Goal: Task Accomplishment & Management: Complete application form

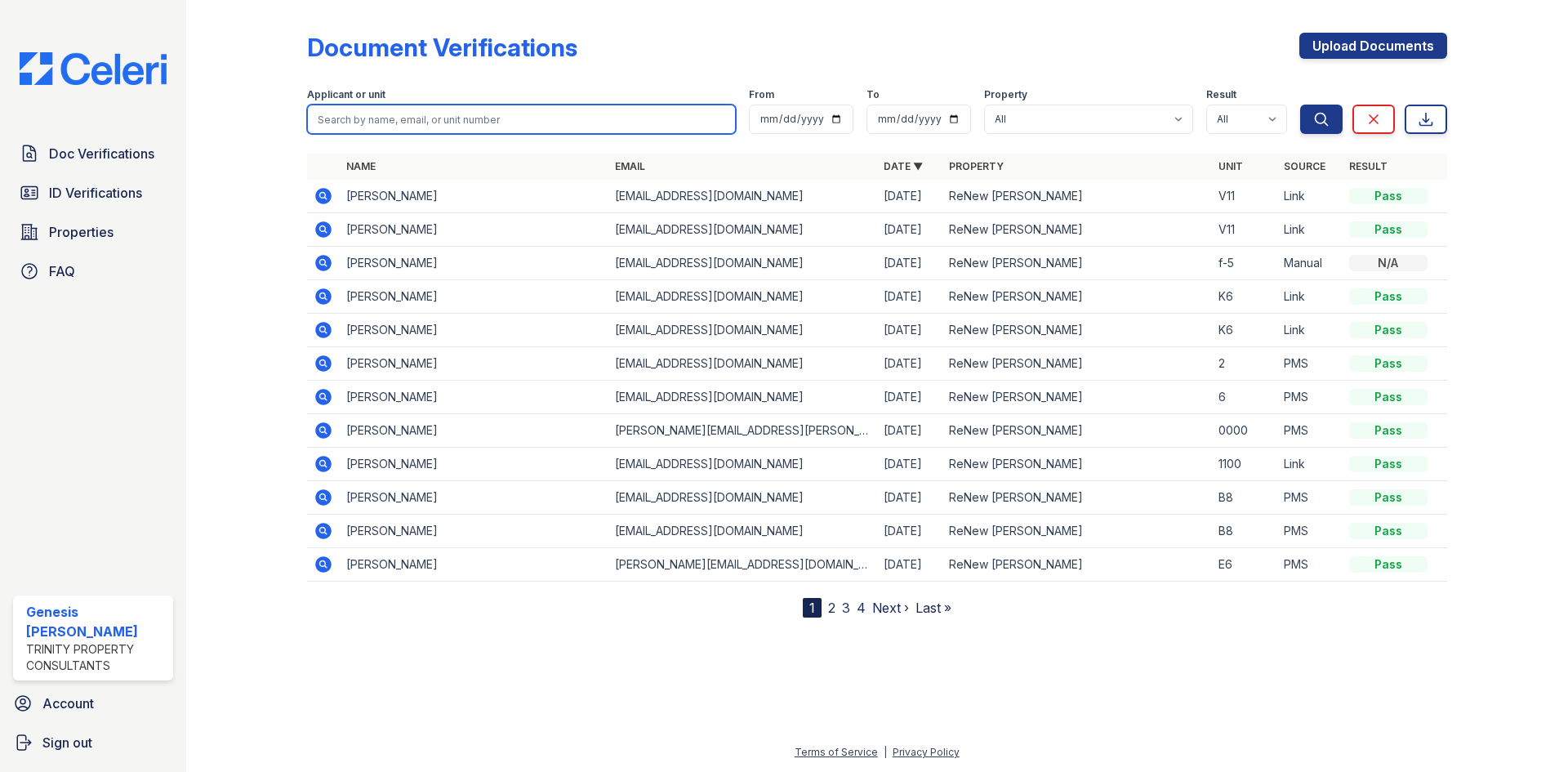
drag, startPoint x: 0, startPoint y: 0, endPoint x: 483, endPoint y: 120, distance: 497.7
click at [483, 120] on input "search" at bounding box center [521, 120] width 429 height 30
type input "keon"
click at [1300, 105] on button "Search" at bounding box center [1321, 120] width 42 height 30
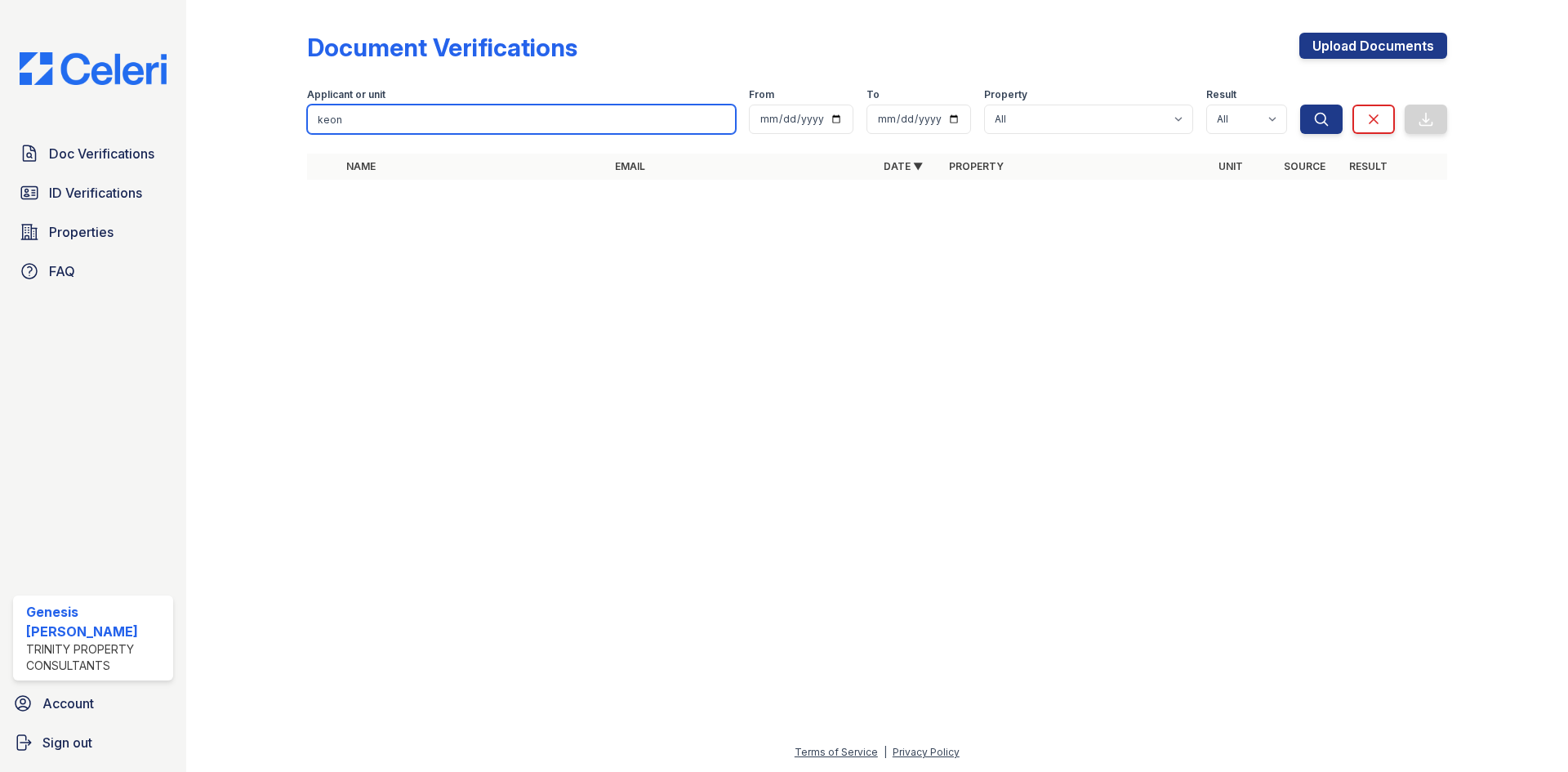
click at [647, 108] on input "keon" at bounding box center [521, 120] width 429 height 30
type input "k"
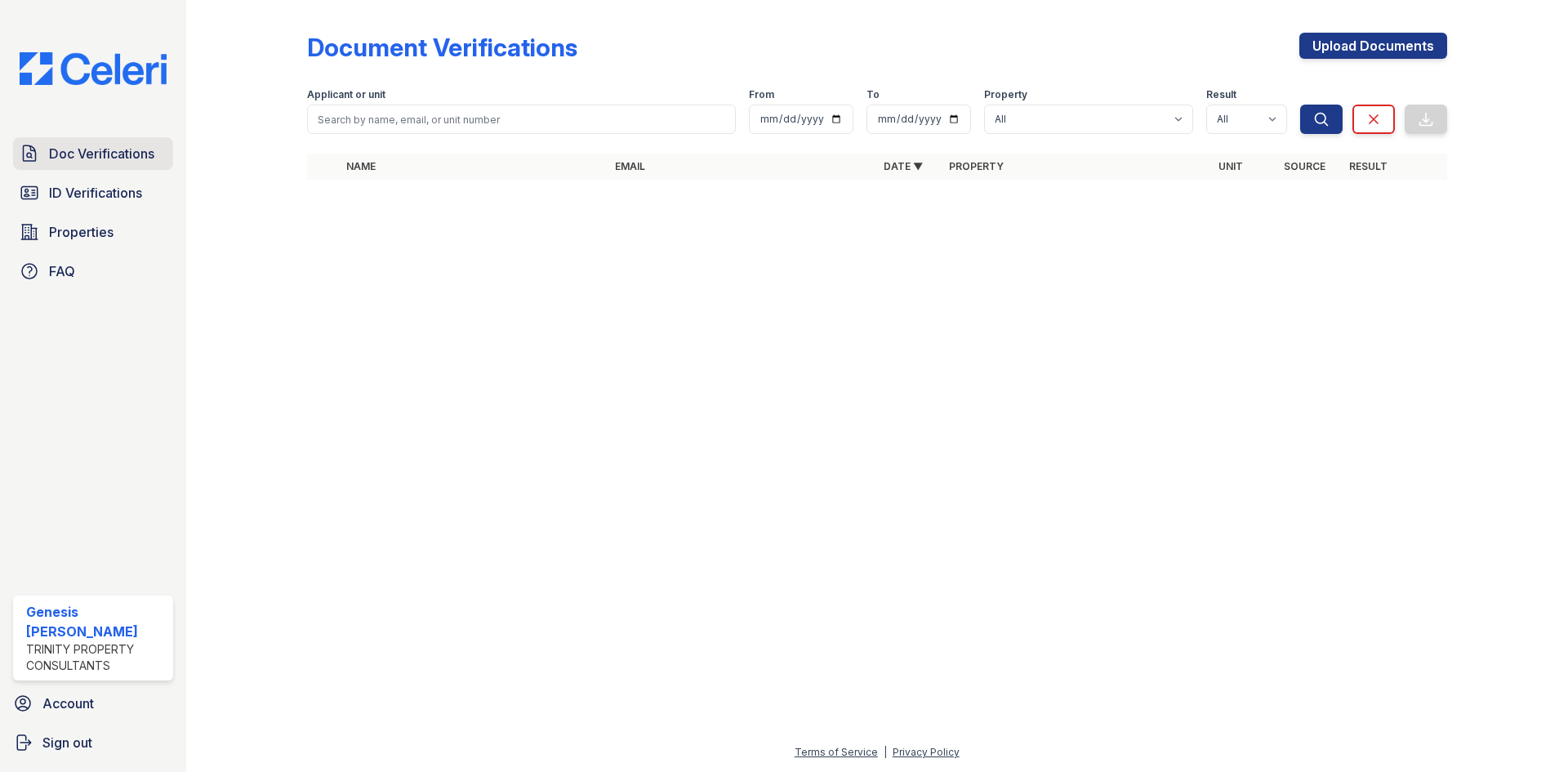
click at [125, 144] on span "Doc Verifications" at bounding box center [101, 153] width 106 height 20
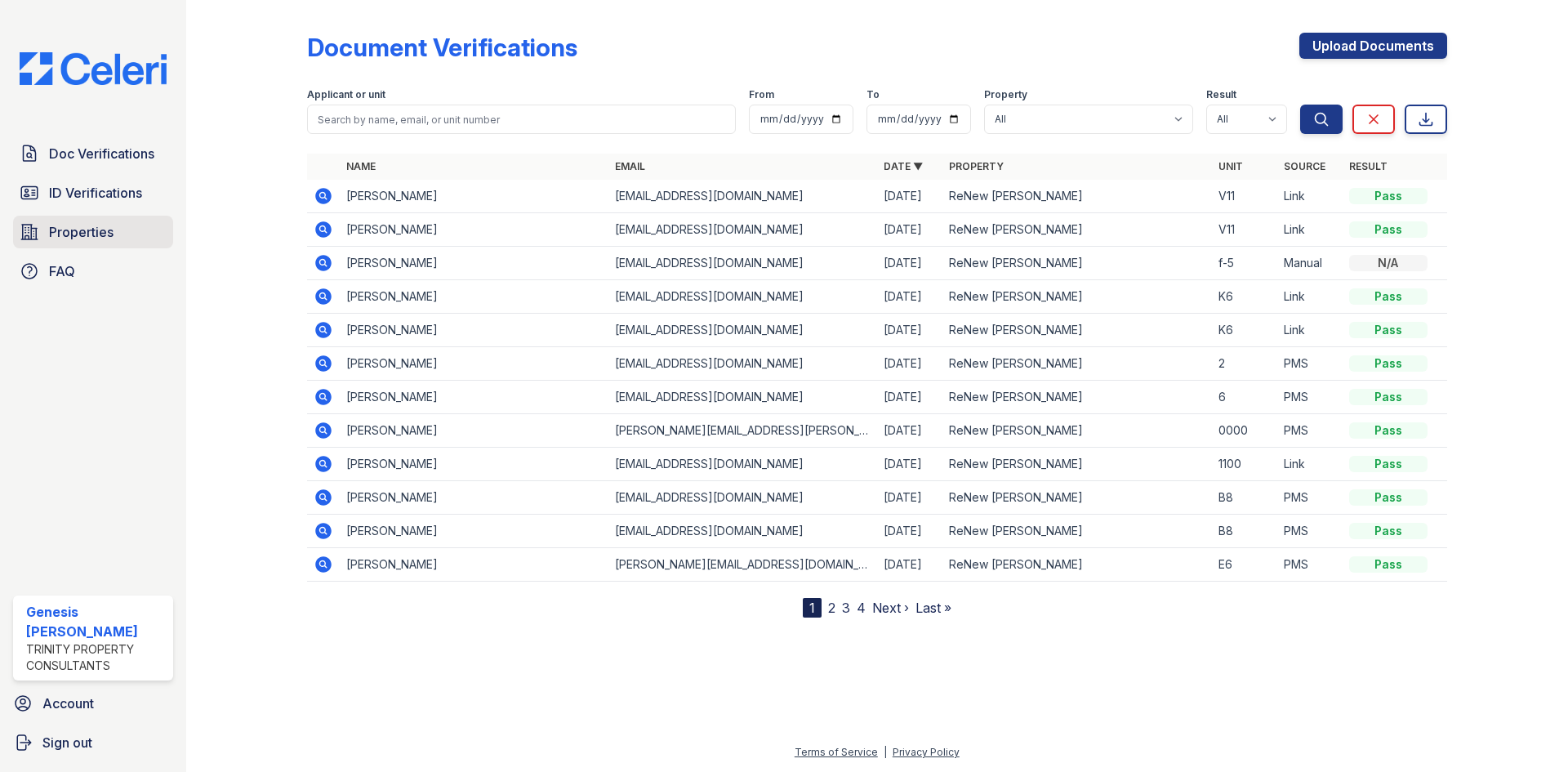
click at [120, 228] on link "Properties" at bounding box center [93, 232] width 160 height 33
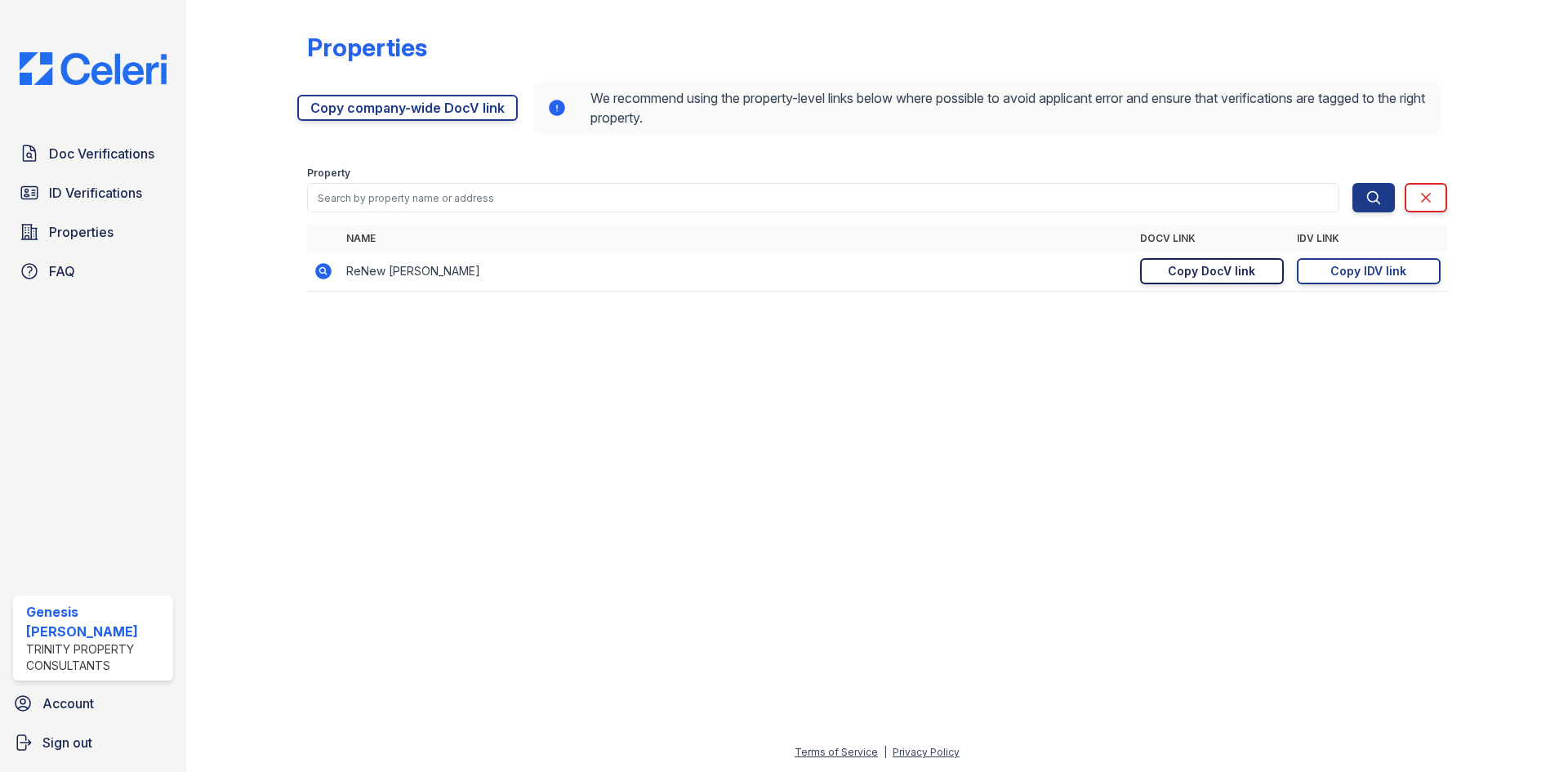
click at [1237, 267] on div "Copy DocV link" at bounding box center [1212, 271] width 87 height 16
click at [120, 147] on span "Doc Verifications" at bounding box center [101, 153] width 106 height 20
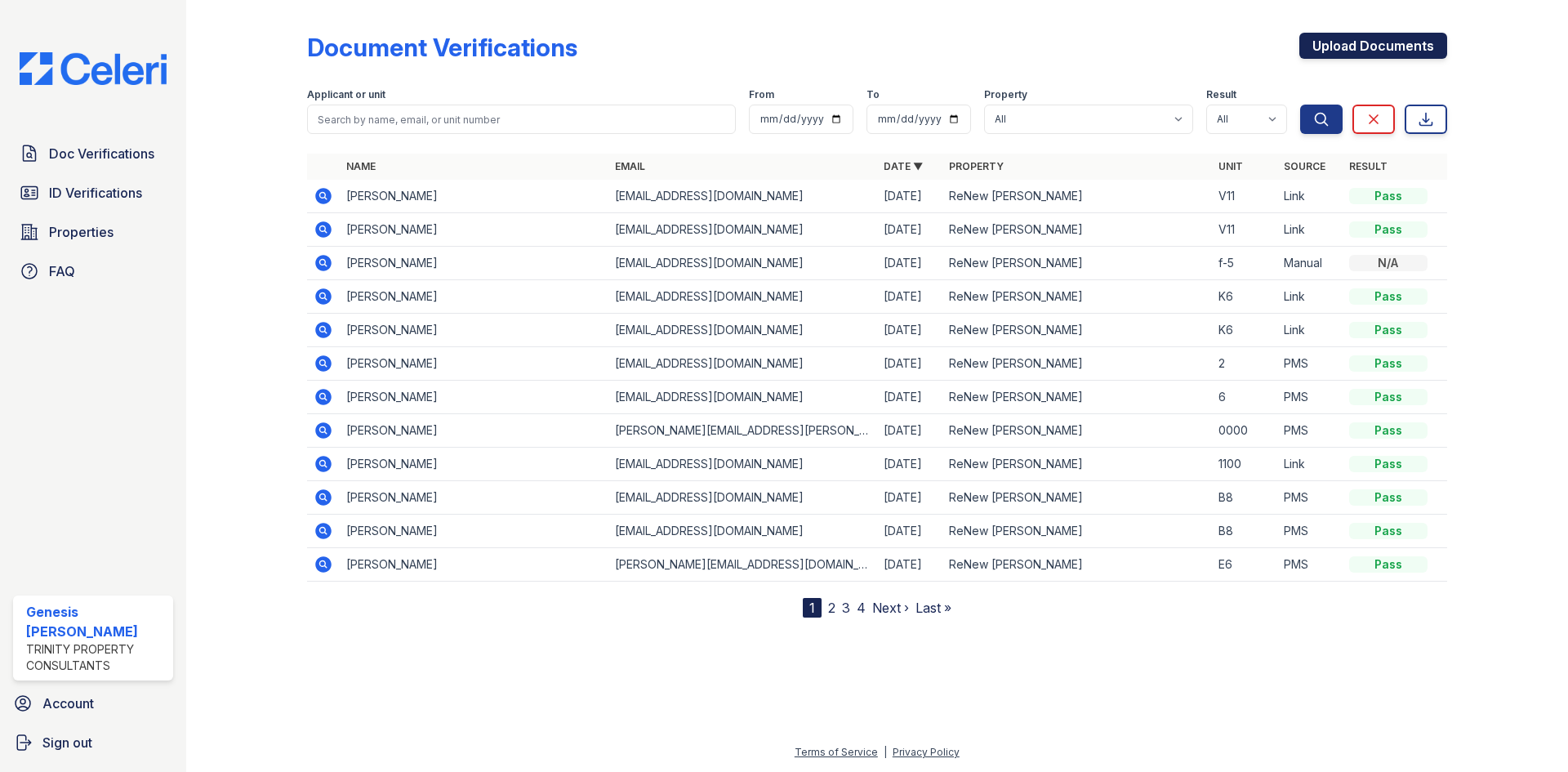
click at [1425, 54] on link "Upload Documents" at bounding box center [1373, 46] width 148 height 26
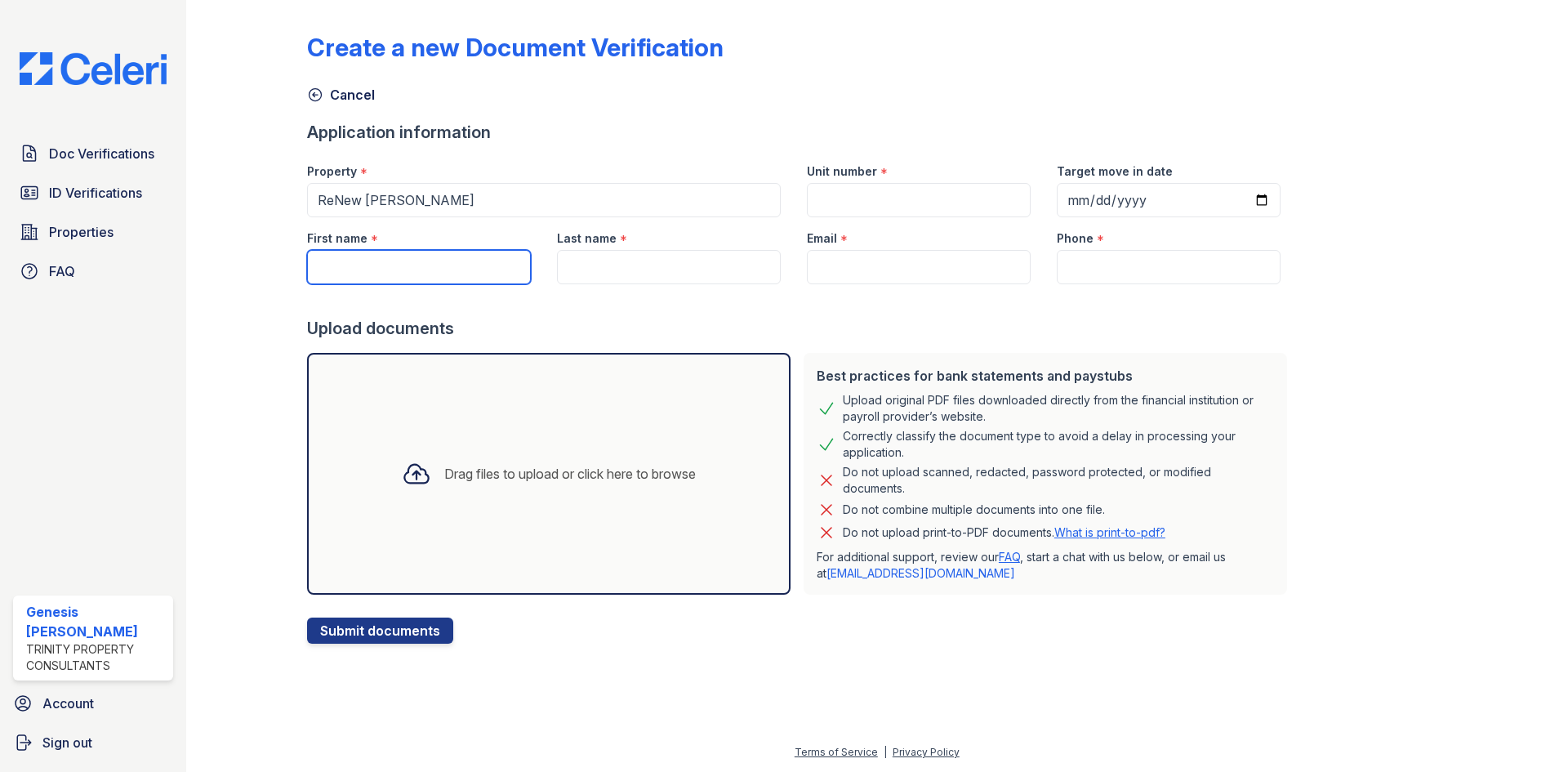
click at [456, 257] on input "First name" at bounding box center [418, 267] width 224 height 35
type input "Keon"
click at [601, 273] on input "Last name" at bounding box center [668, 267] width 224 height 35
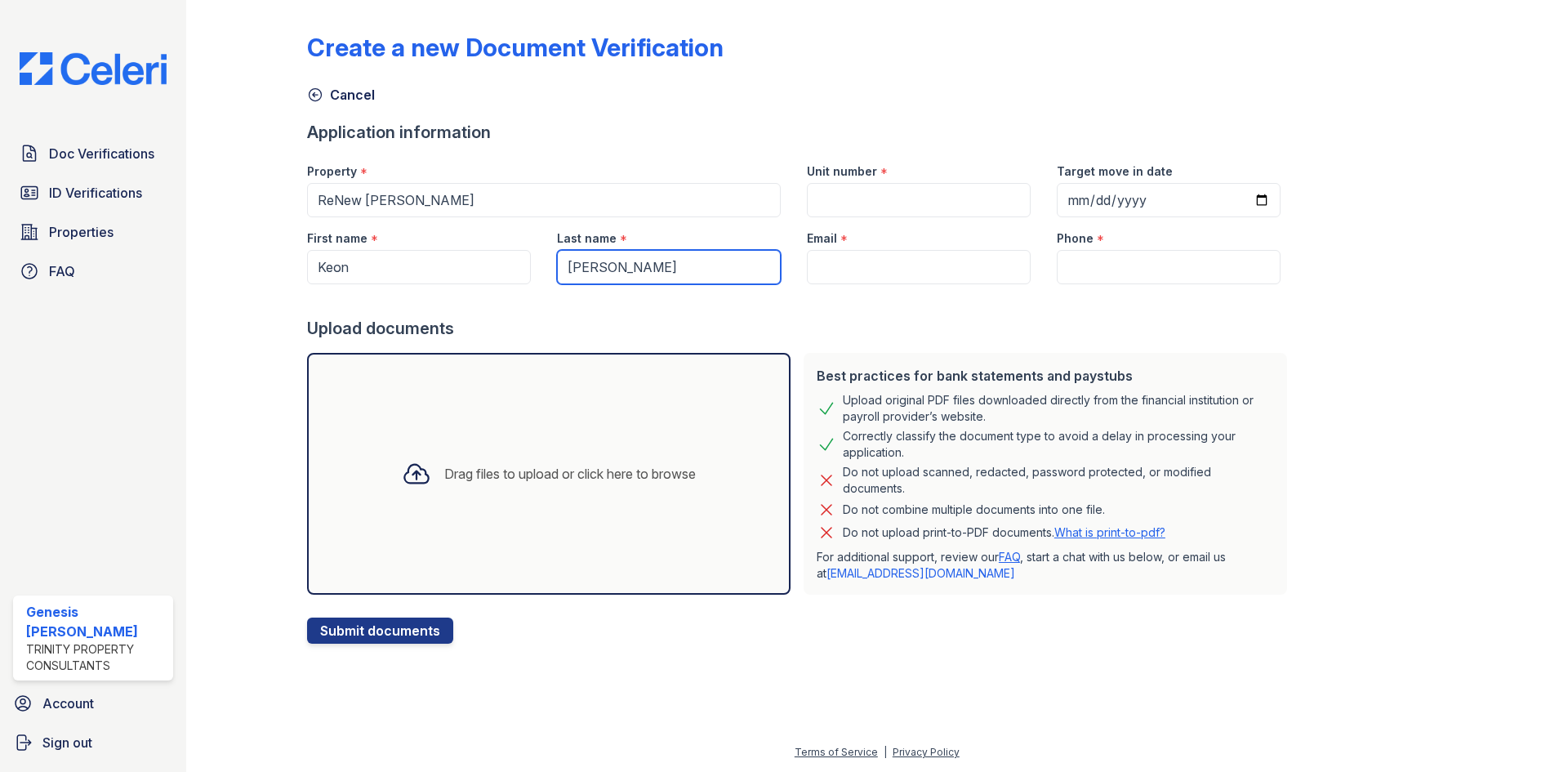
type input "[PERSON_NAME]"
click at [848, 270] on input "Email" at bounding box center [918, 267] width 224 height 35
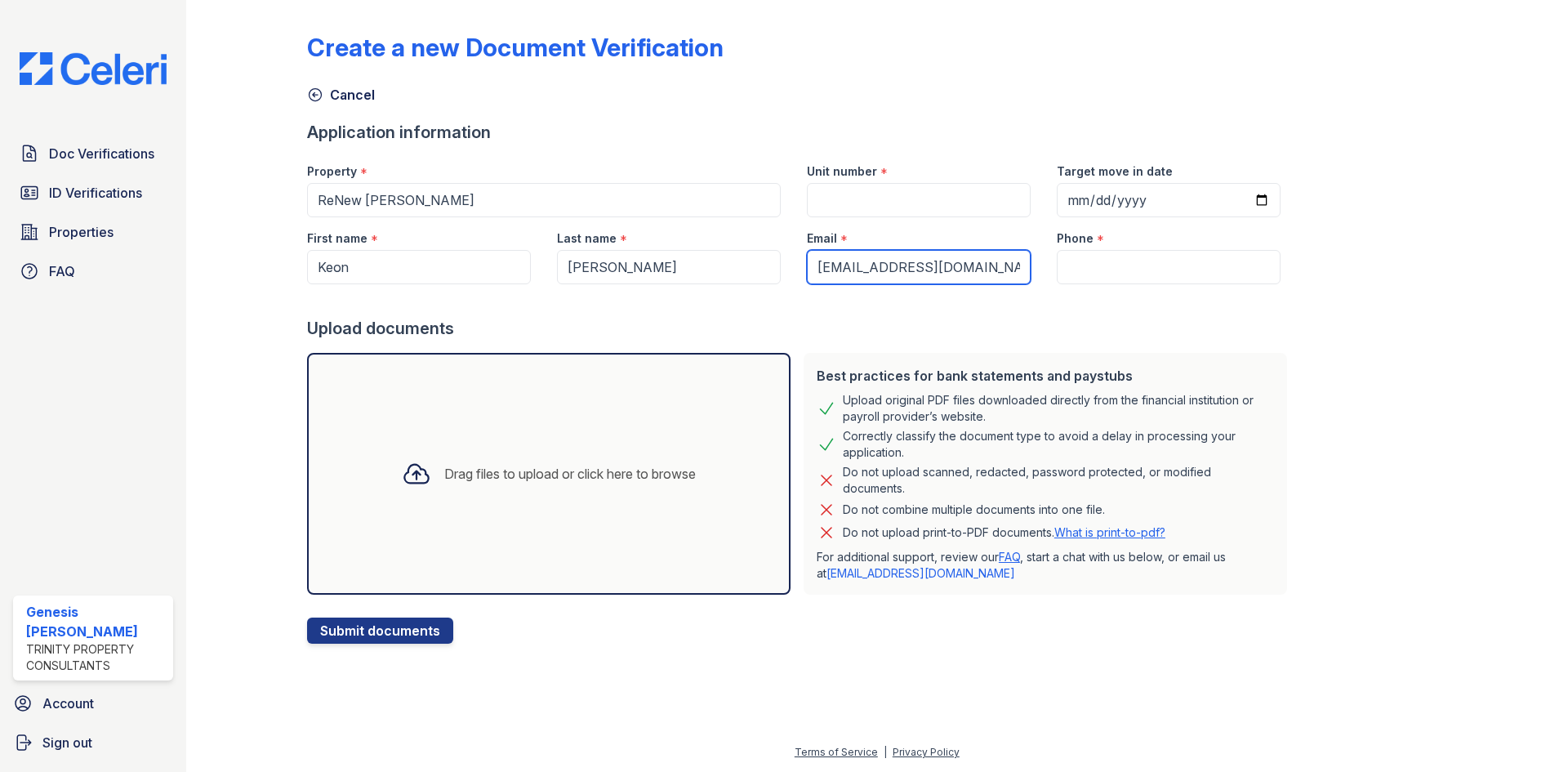
type input "[EMAIL_ADDRESS][DOMAIN_NAME]"
click at [1057, 280] on input "Phone" at bounding box center [1168, 267] width 224 height 35
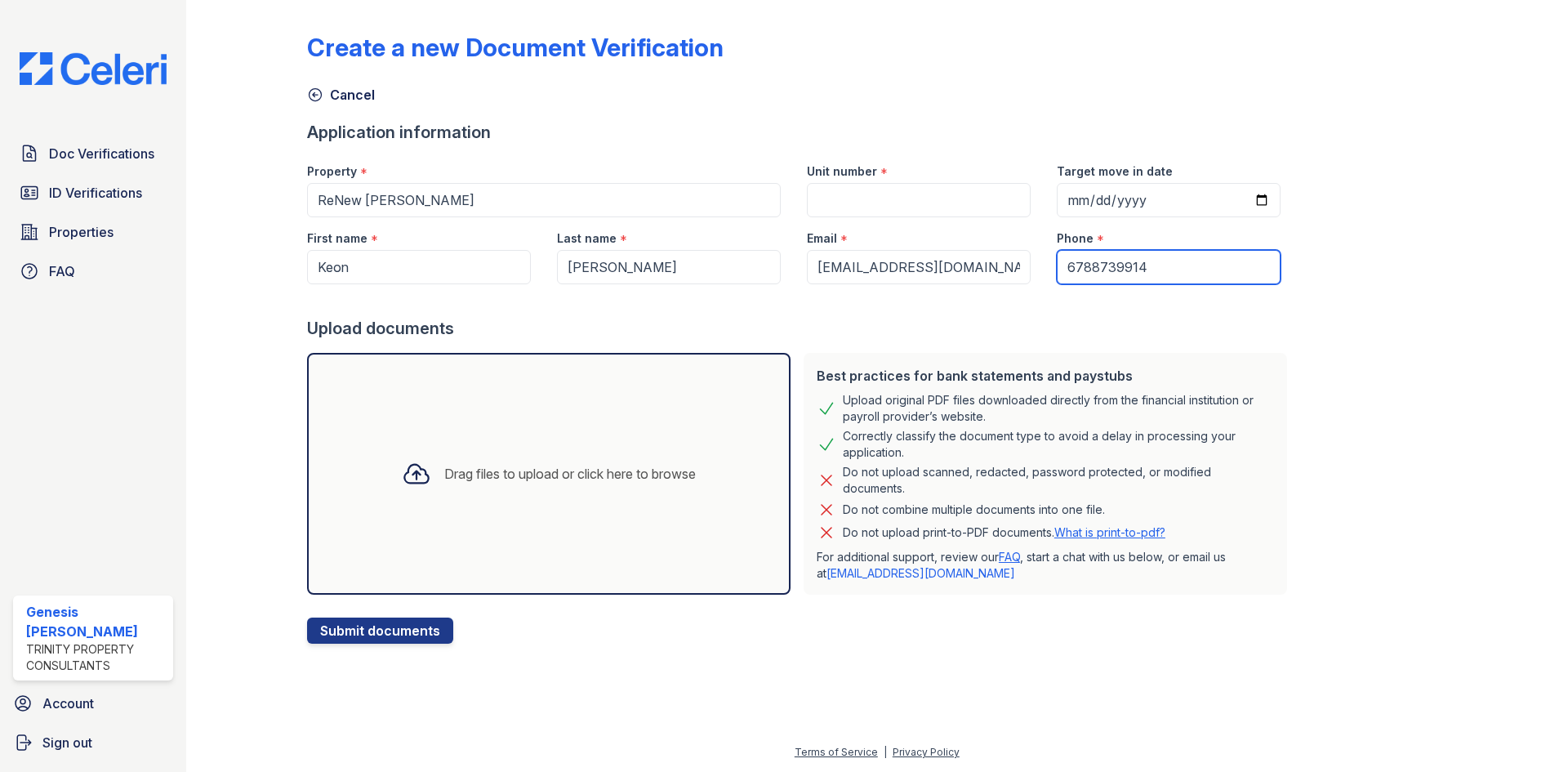
type input "6788739914"
click at [933, 202] on input "Unit number" at bounding box center [918, 200] width 224 height 35
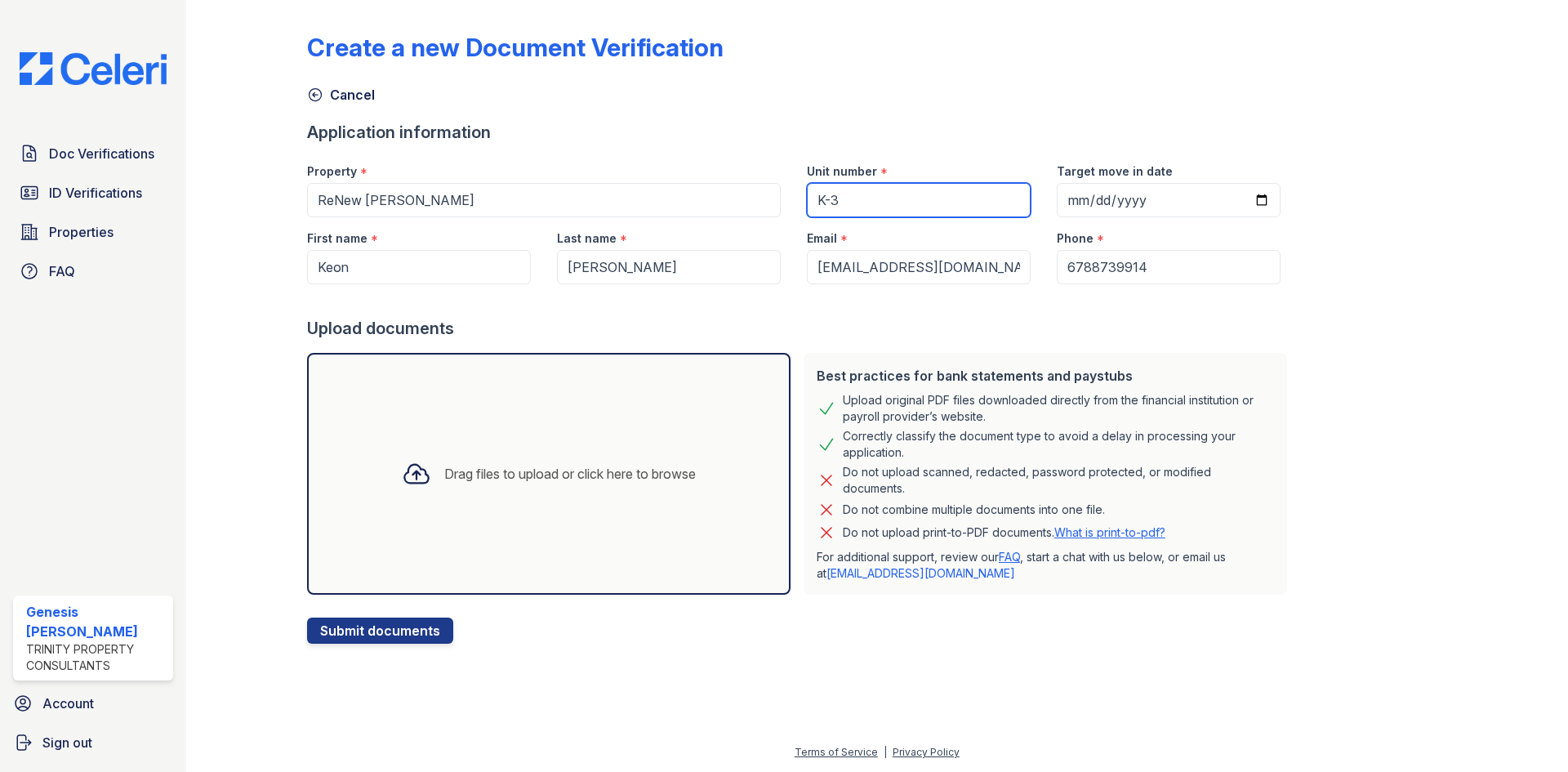
type input "K-3"
click at [635, 494] on div "Drag files to upload or click here to browse" at bounding box center [549, 473] width 320 height 55
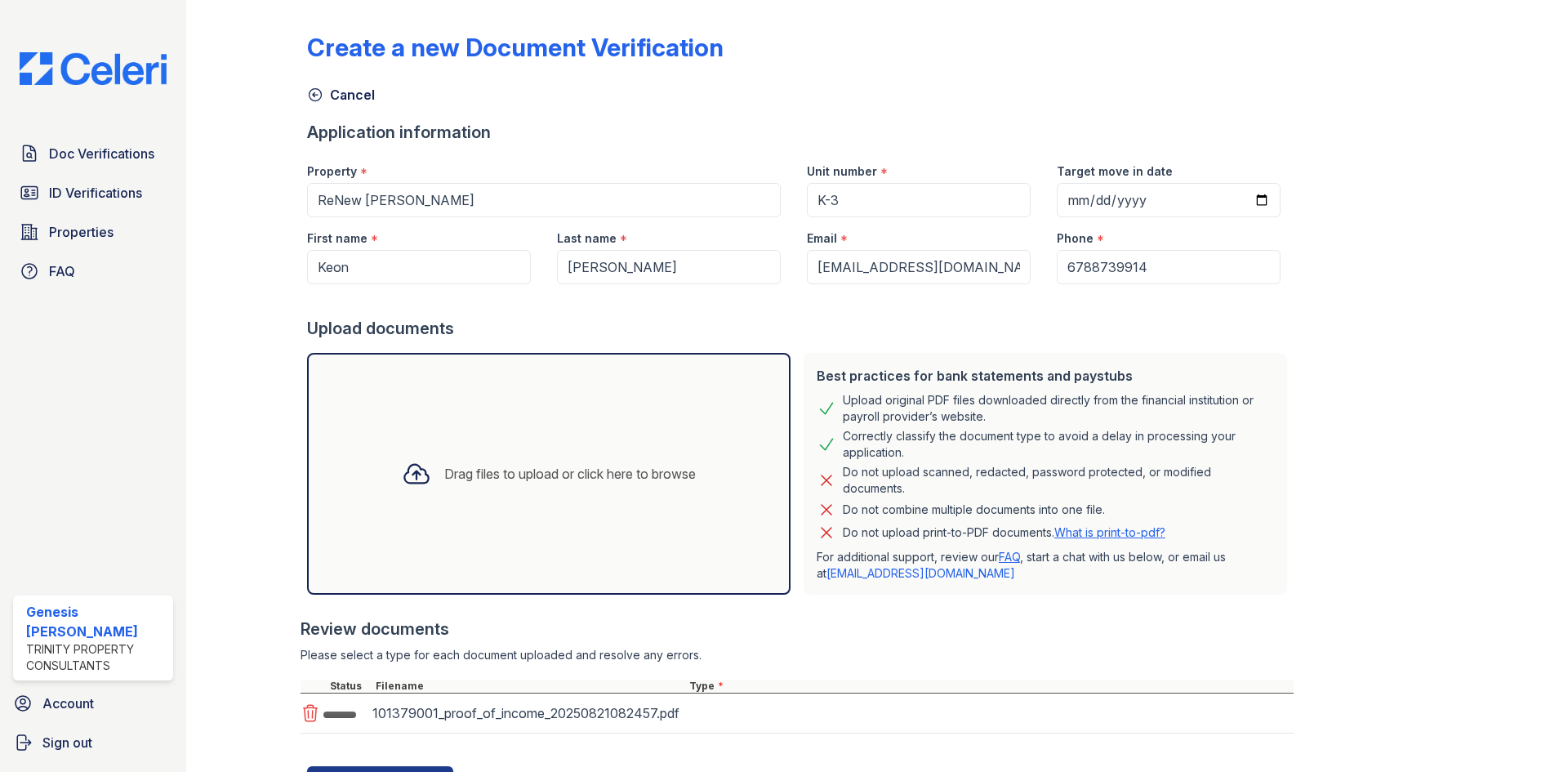
scroll to position [81, 0]
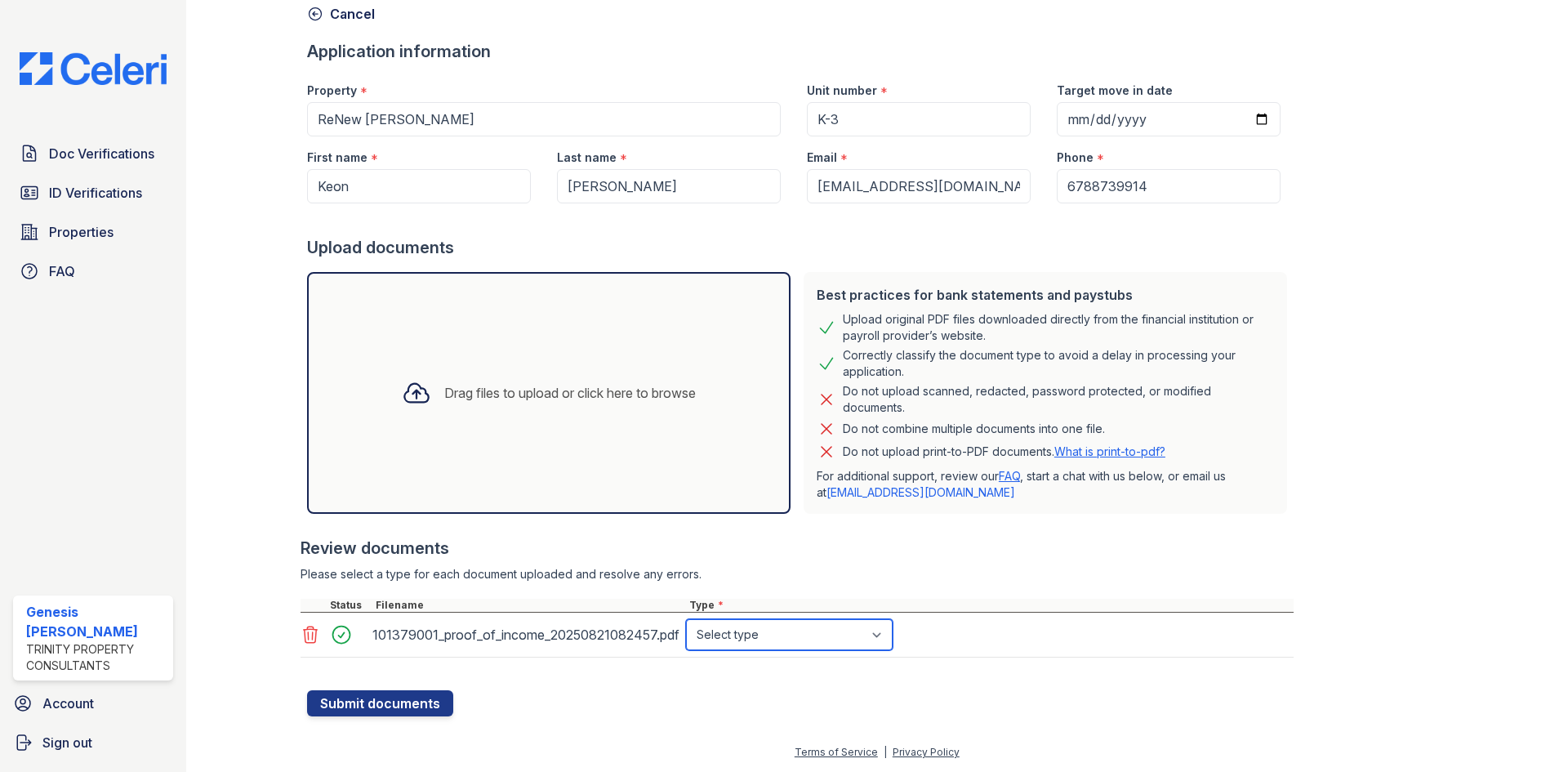
click at [790, 636] on select "Select type Paystub Bank Statement Offer Letter Tax Documents Benefit Award Let…" at bounding box center [789, 635] width 207 height 31
click at [787, 631] on select "Select type Paystub Bank Statement Offer Letter Tax Documents Benefit Award Let…" at bounding box center [789, 635] width 207 height 31
click at [784, 628] on select "Select type Paystub Bank Statement Offer Letter Tax Documents Benefit Award Let…" at bounding box center [789, 635] width 207 height 31
click at [765, 633] on select "Select type Paystub Bank Statement Offer Letter Tax Documents Benefit Award Let…" at bounding box center [789, 635] width 207 height 31
click at [686, 619] on select "Select type Paystub Bank Statement Offer Letter Tax Documents Benefit Award Let…" at bounding box center [789, 635] width 207 height 31
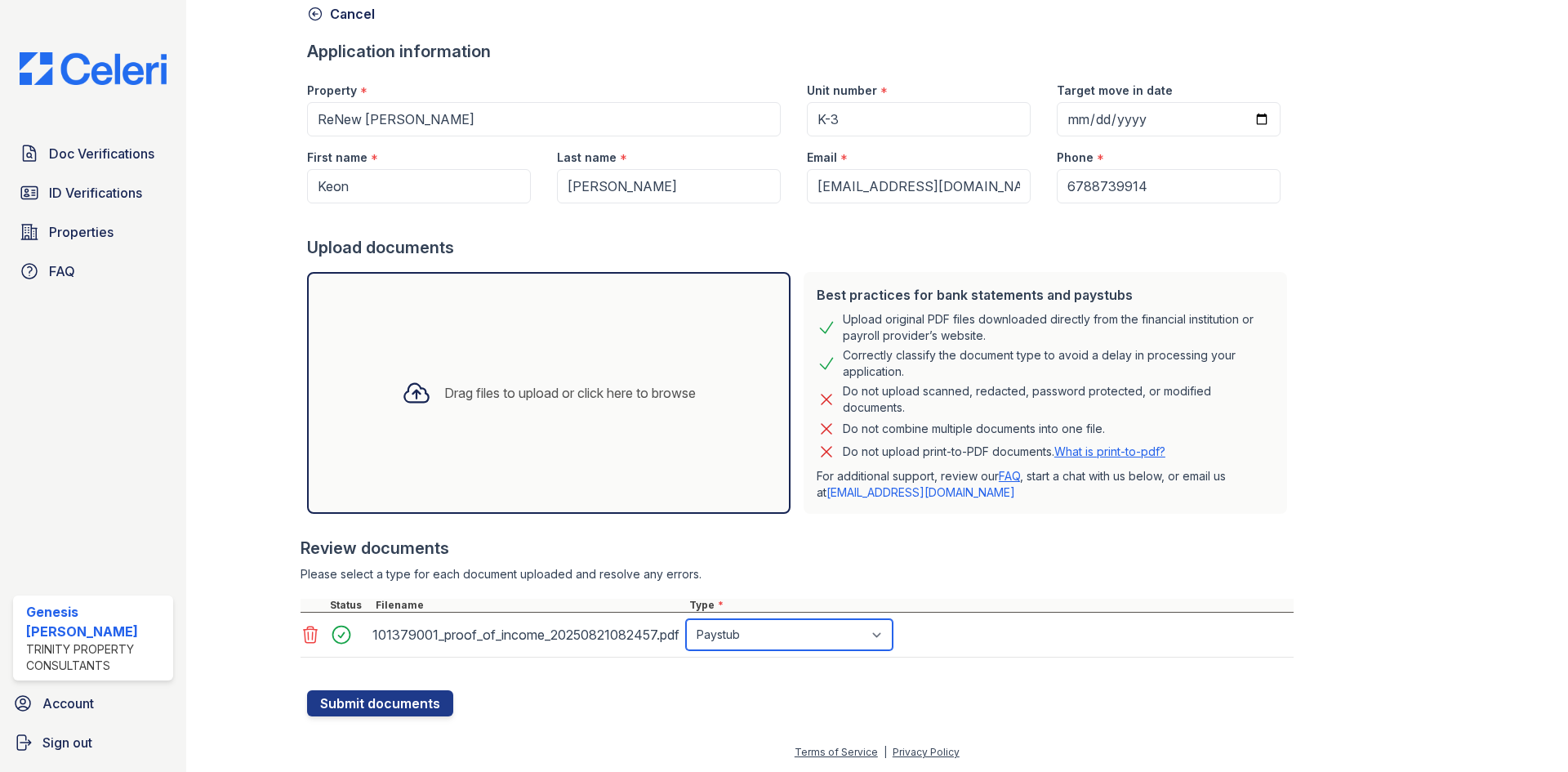
click at [760, 633] on select "Select type Paystub Bank Statement Offer Letter Tax Documents Benefit Award Let…" at bounding box center [789, 635] width 207 height 31
select select "bank_statement"
click at [686, 619] on select "Select type Paystub Bank Statement Offer Letter Tax Documents Benefit Award Let…" at bounding box center [789, 635] width 207 height 31
click at [621, 409] on div "Drag files to upload or click here to browse" at bounding box center [549, 393] width 320 height 55
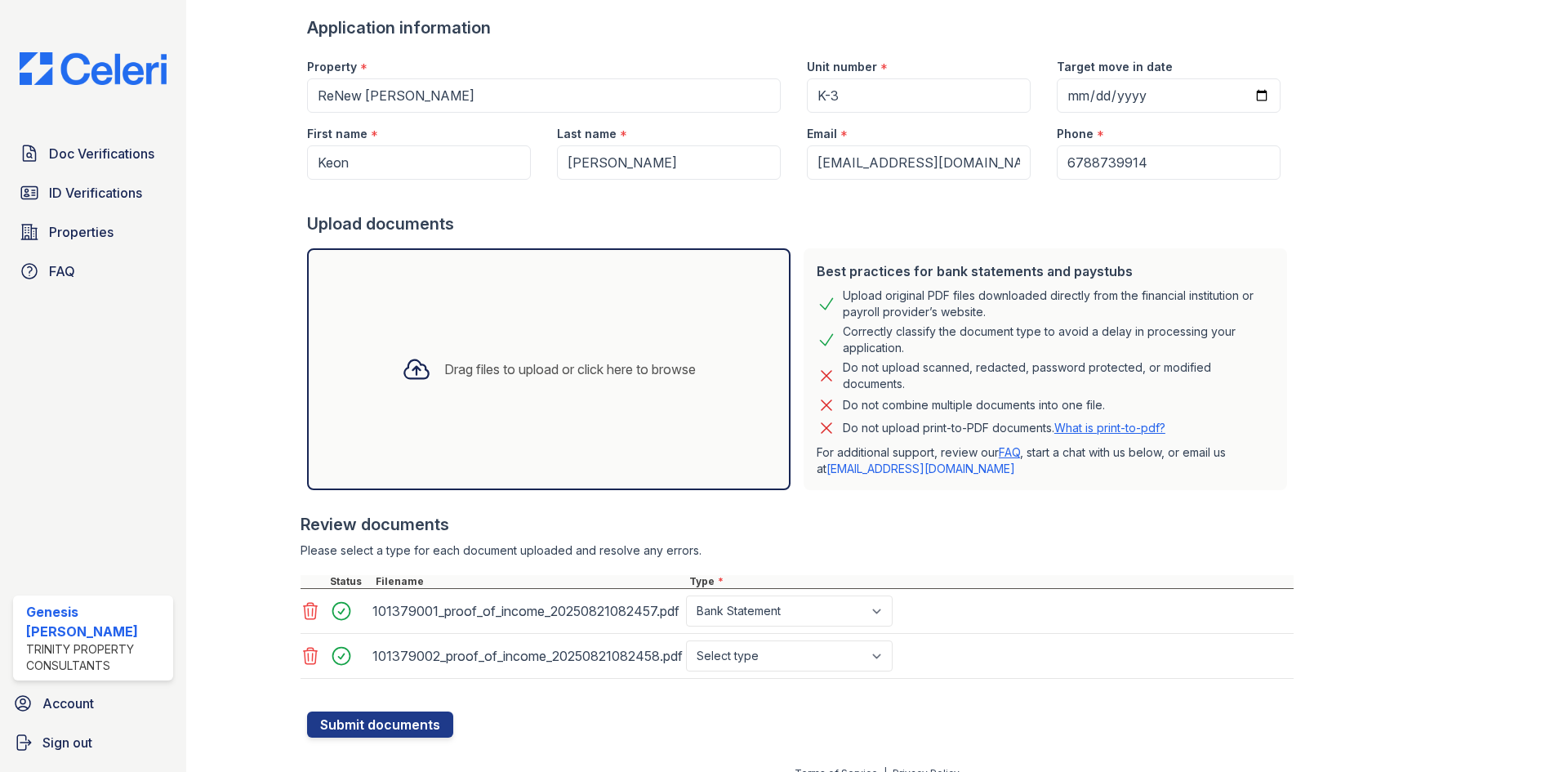
scroll to position [125, 0]
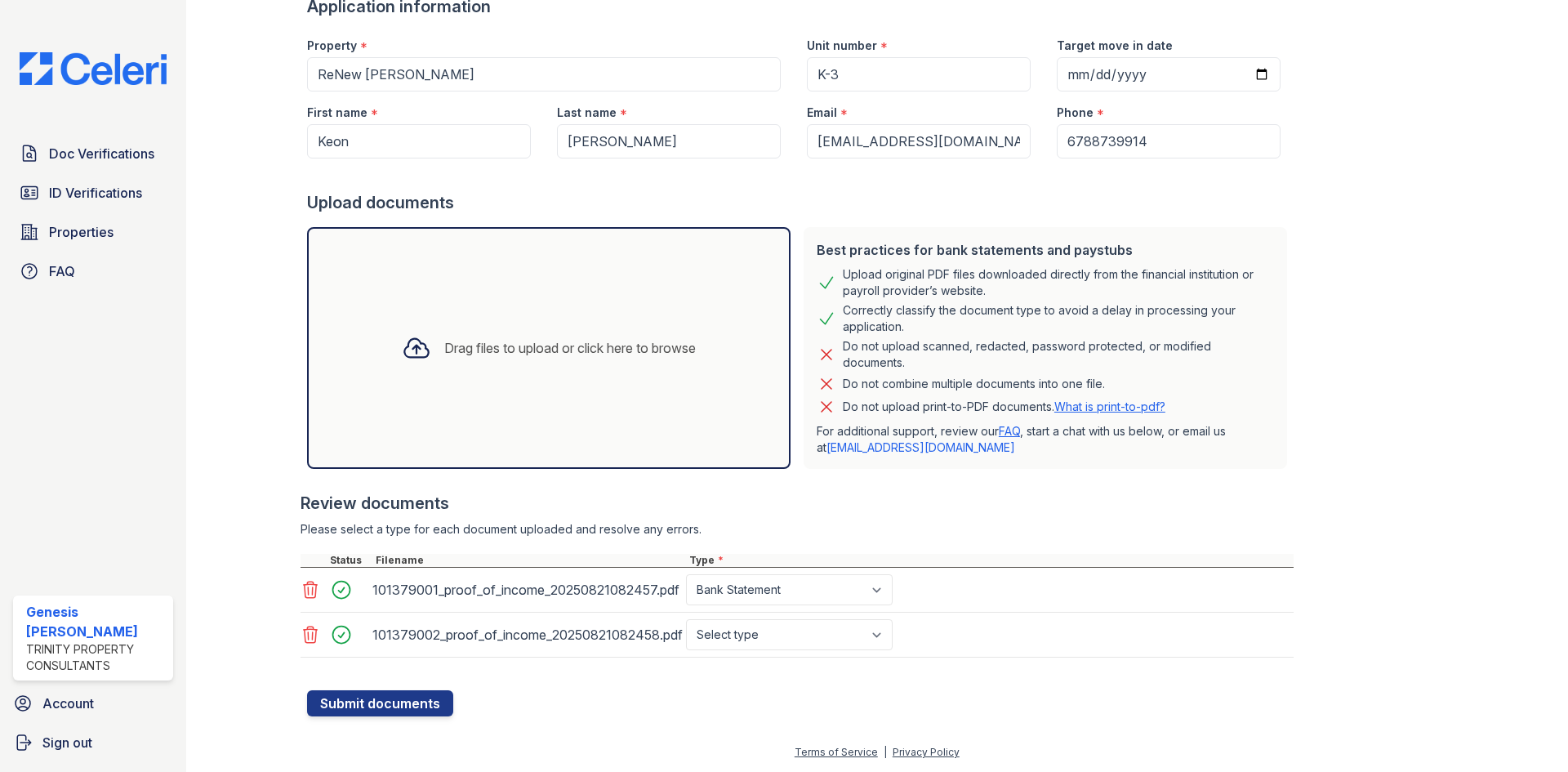
click at [754, 614] on div "101379002_proof_of_income_20250821082458.pdf Select type Paystub Bank Statement…" at bounding box center [797, 635] width 993 height 45
click at [760, 627] on select "Select type Paystub Bank Statement Offer Letter Tax Documents Benefit Award Let…" at bounding box center [789, 635] width 207 height 31
select select "offer_letter"
click at [686, 619] on select "Select type Paystub Bank Statement Offer Letter Tax Documents Benefit Award Let…" at bounding box center [789, 635] width 207 height 31
click at [418, 701] on button "Submit documents" at bounding box center [379, 704] width 146 height 26
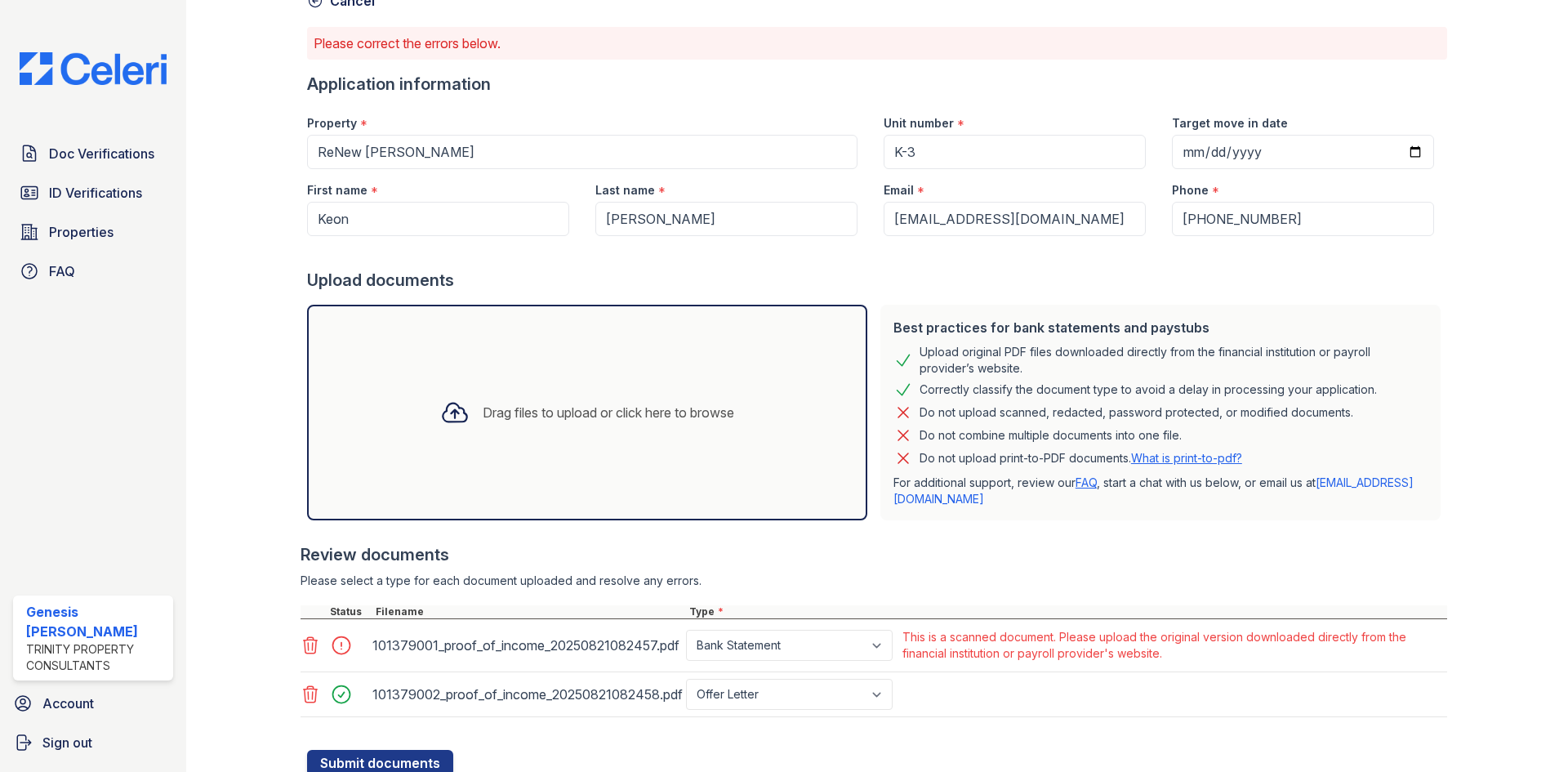
scroll to position [153, 0]
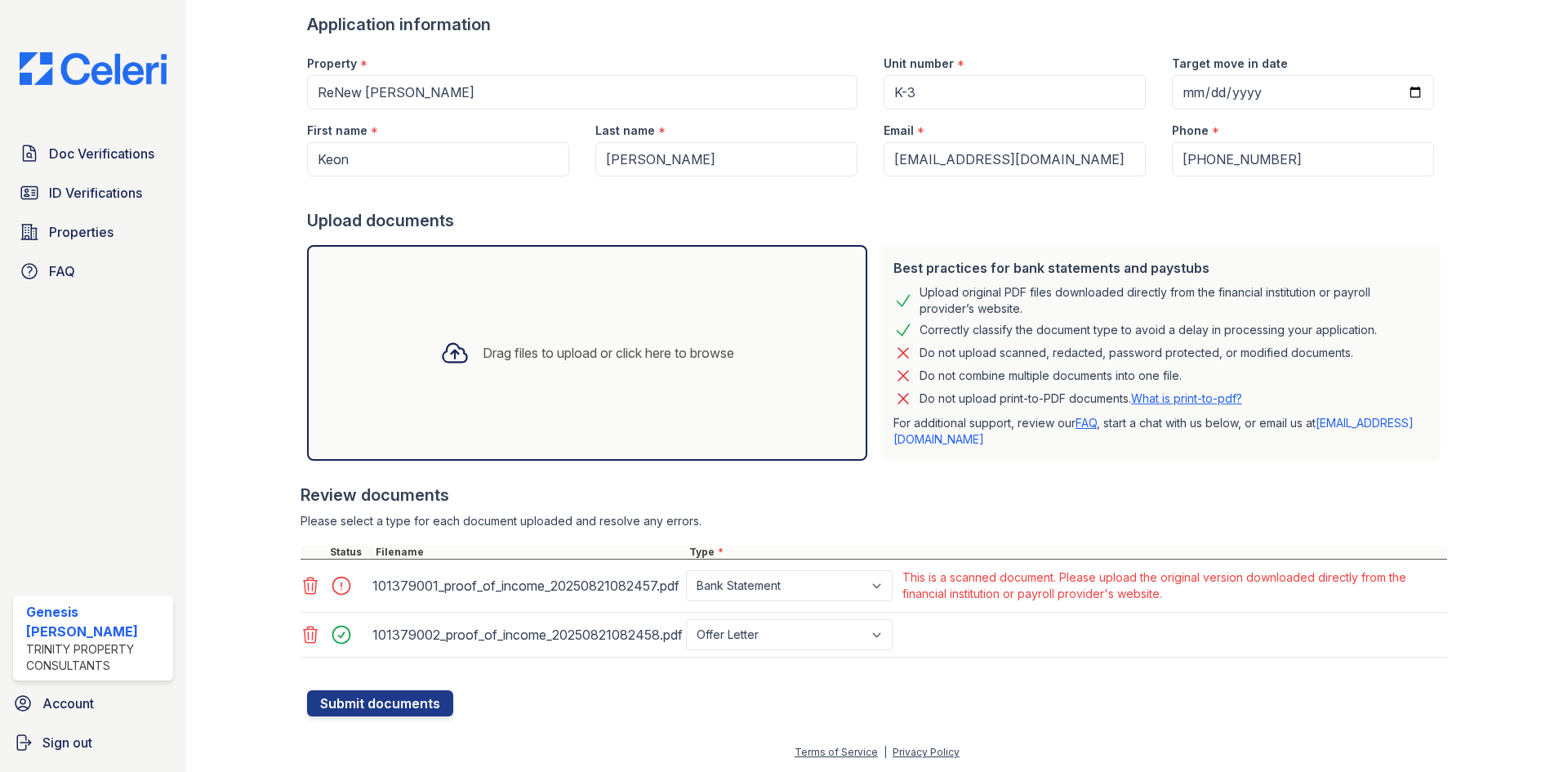
click at [737, 602] on div "Paystub Bank Statement Offer Letter Tax Documents Benefit Award Letter Investme…" at bounding box center [791, 586] width 216 height 40
click at [742, 592] on select "Paystub Bank Statement Offer Letter Tax Documents Benefit Award Letter Investme…" at bounding box center [789, 586] width 207 height 31
click at [789, 583] on select "Paystub Bank Statement Offer Letter Tax Documents Benefit Award Letter Investme…" at bounding box center [789, 586] width 207 height 31
click at [799, 588] on select "Paystub Bank Statement Offer Letter Tax Documents Benefit Award Letter Investme…" at bounding box center [789, 586] width 207 height 31
click at [767, 612] on div "101379001_proof_of_income_20250821082457.pdf Paystub Bank Statement Offer Lette…" at bounding box center [873, 586] width 1147 height 53
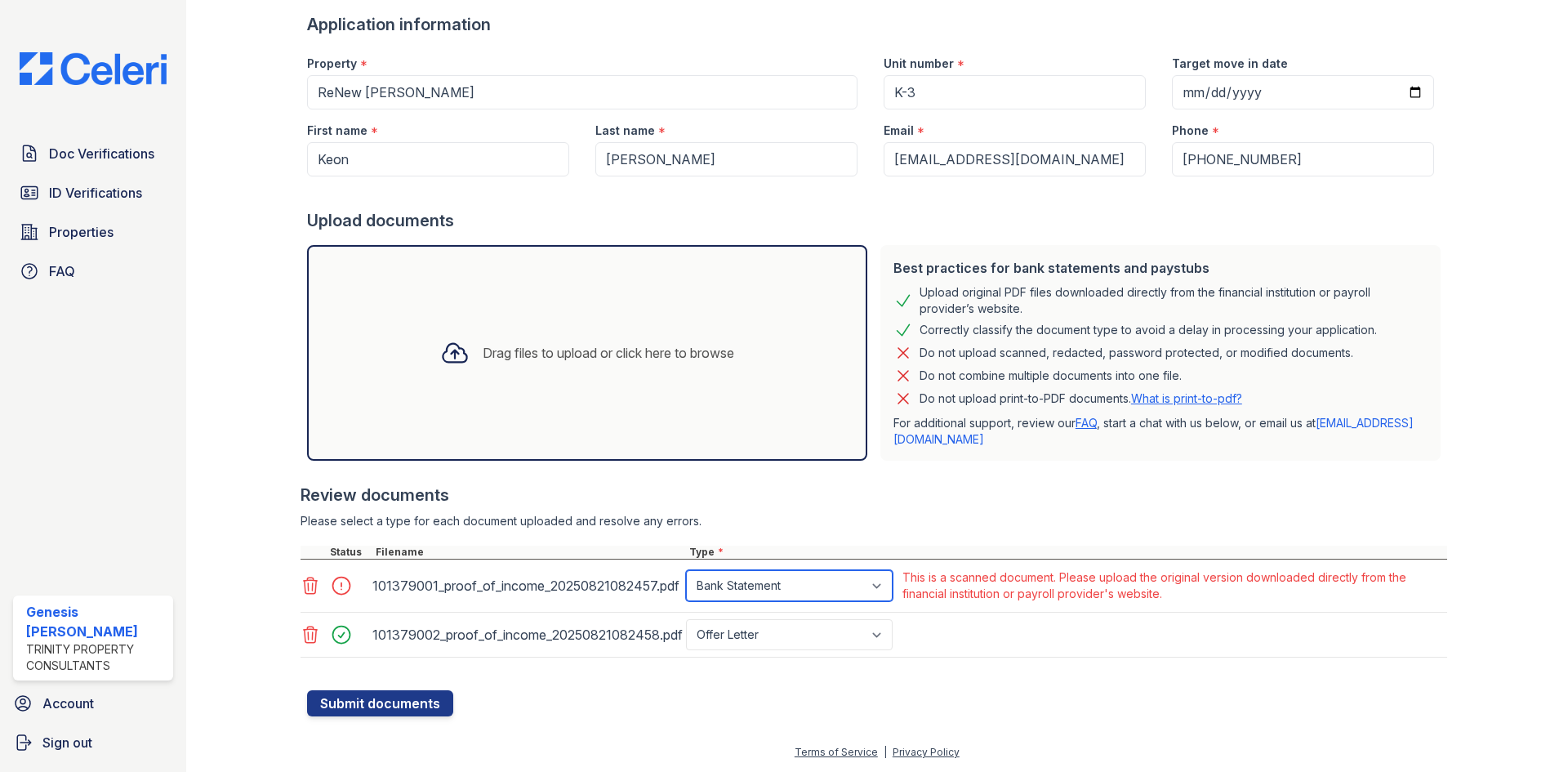
click at [750, 586] on select "Paystub Bank Statement Offer Letter Tax Documents Benefit Award Letter Investme…" at bounding box center [789, 586] width 207 height 31
click at [742, 611] on div "101379001_proof_of_income_20250821082457.pdf Paystub Bank Statement Offer Lette…" at bounding box center [873, 586] width 1147 height 53
click at [876, 578] on select "Paystub Bank Statement Offer Letter Tax Documents Benefit Award Letter Investme…" at bounding box center [789, 586] width 207 height 31
select select "paystub"
click at [686, 570] on select "Paystub Bank Statement Offer Letter Tax Documents Benefit Award Letter Investme…" at bounding box center [789, 586] width 207 height 31
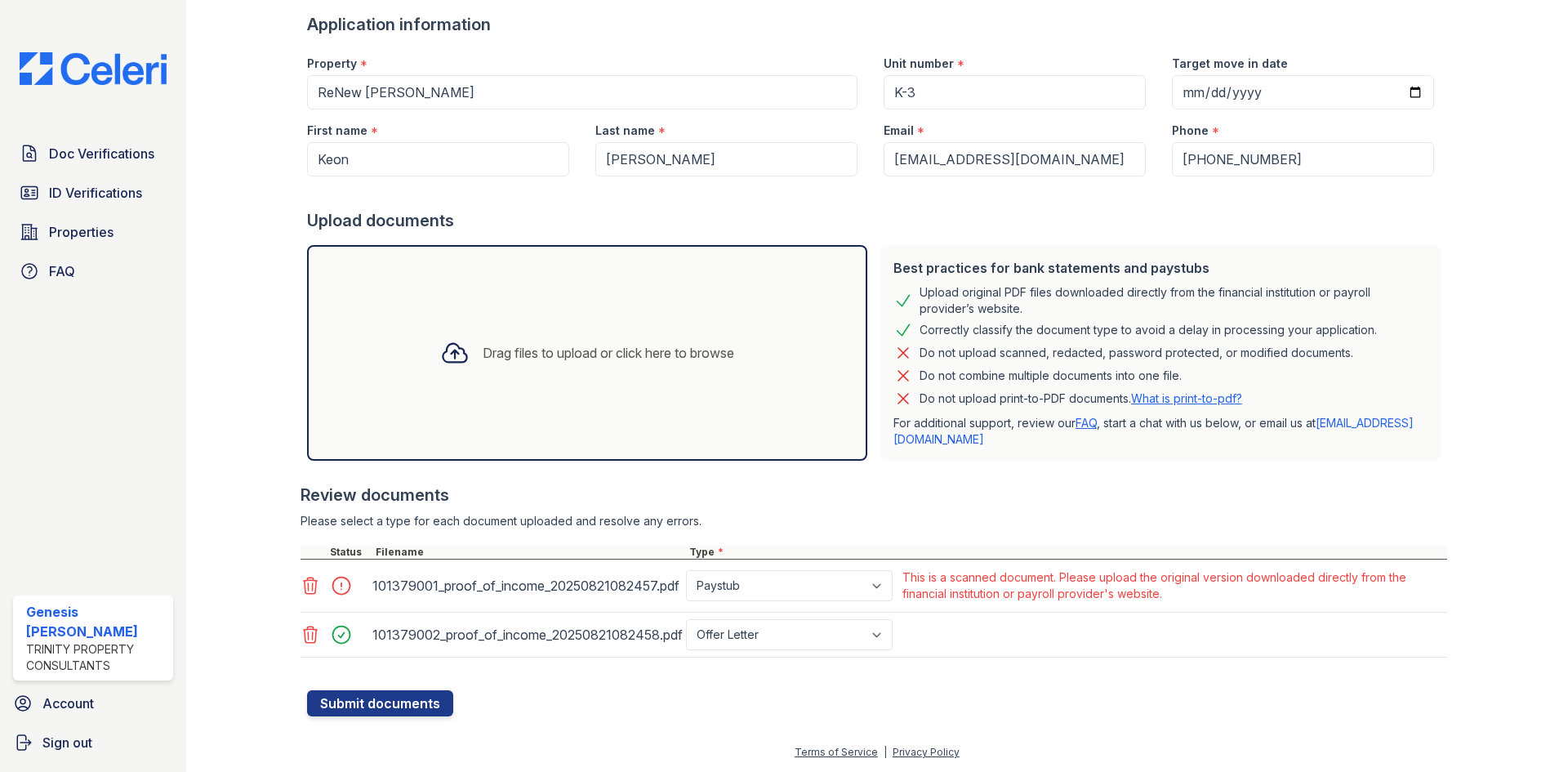
click at [421, 690] on div at bounding box center [877, 682] width 1140 height 16
click at [422, 699] on button "Submit documents" at bounding box center [379, 704] width 146 height 26
